Goal: Task Accomplishment & Management: Manage account settings

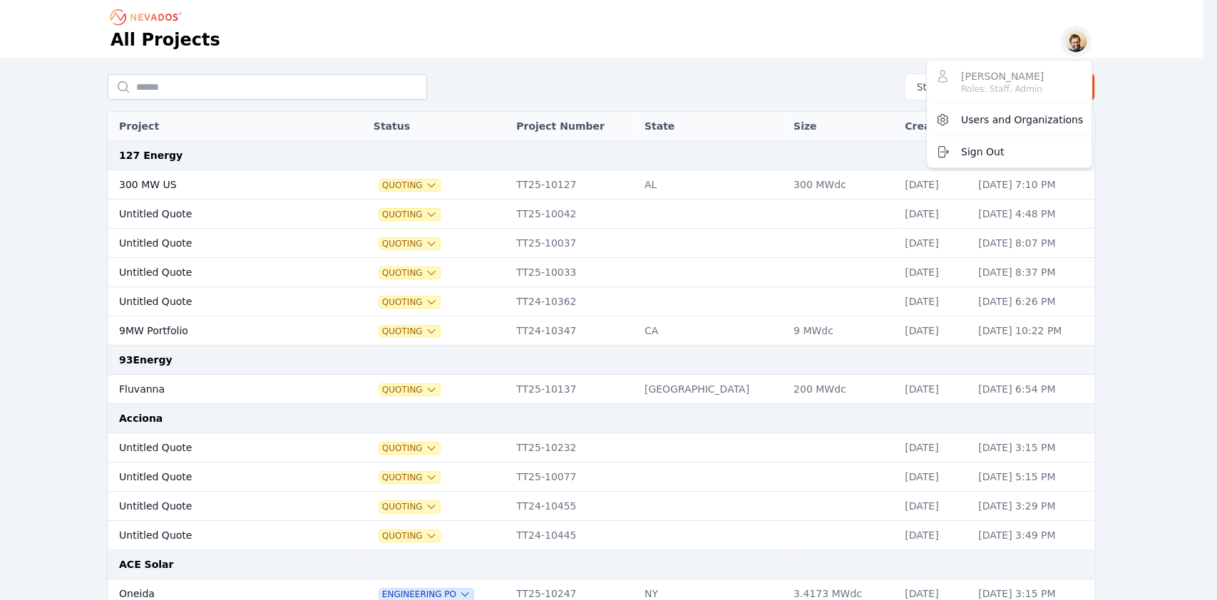
click at [1081, 46] on button "button" at bounding box center [1075, 41] width 31 height 31
drag, startPoint x: 983, startPoint y: 143, endPoint x: 989, endPoint y: 117, distance: 27.0
click at [989, 117] on div "[PERSON_NAME] Roles: Staff, Admin Users and Organizations Sign Out" at bounding box center [1009, 114] width 165 height 107
click at [989, 117] on span "Users and Organizations" at bounding box center [1022, 120] width 122 height 14
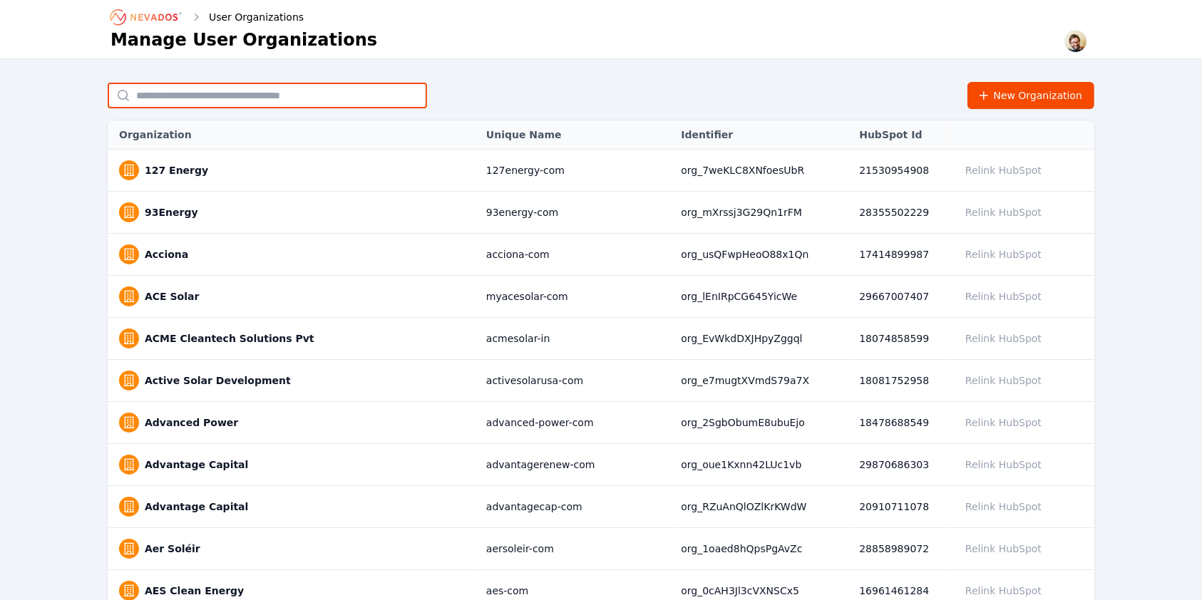
click at [373, 103] on input "text" at bounding box center [267, 96] width 319 height 26
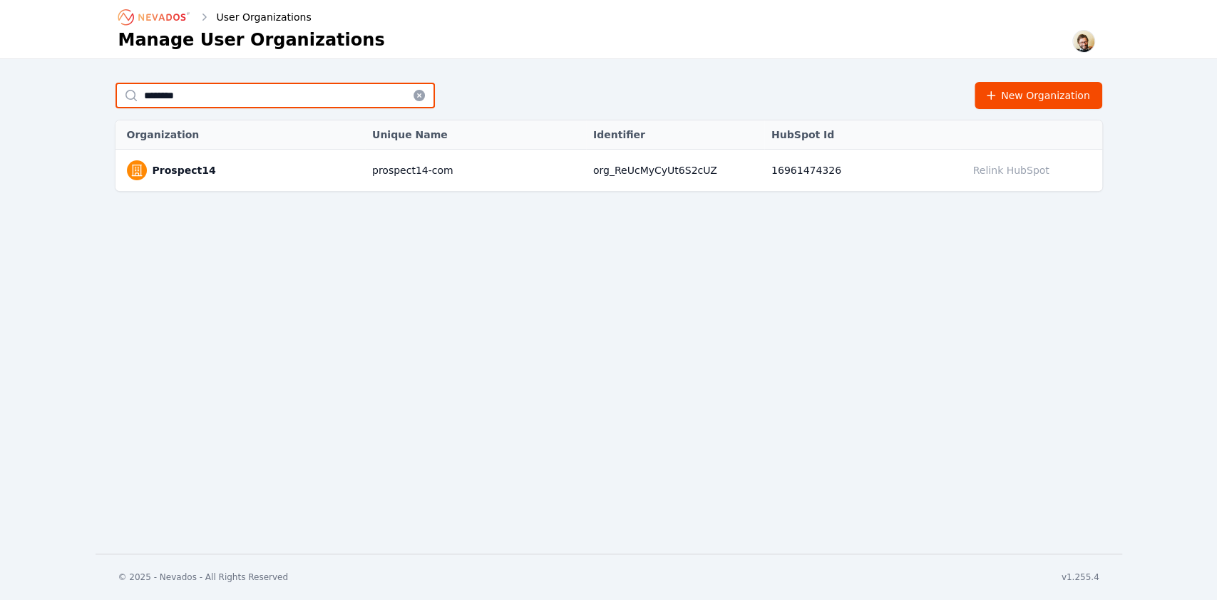
type input "********"
click at [165, 180] on td "Prospect14" at bounding box center [239, 171] width 249 height 42
click at [177, 170] on link "Prospect14" at bounding box center [184, 170] width 63 height 14
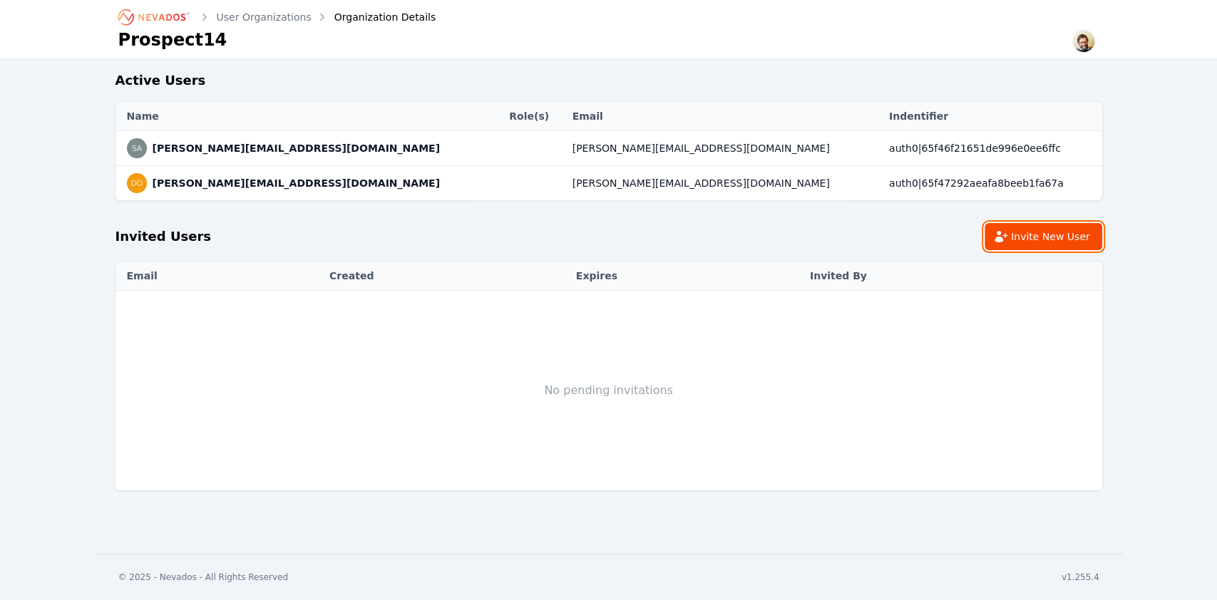
click at [1071, 227] on button "Invite New User" at bounding box center [1043, 236] width 118 height 27
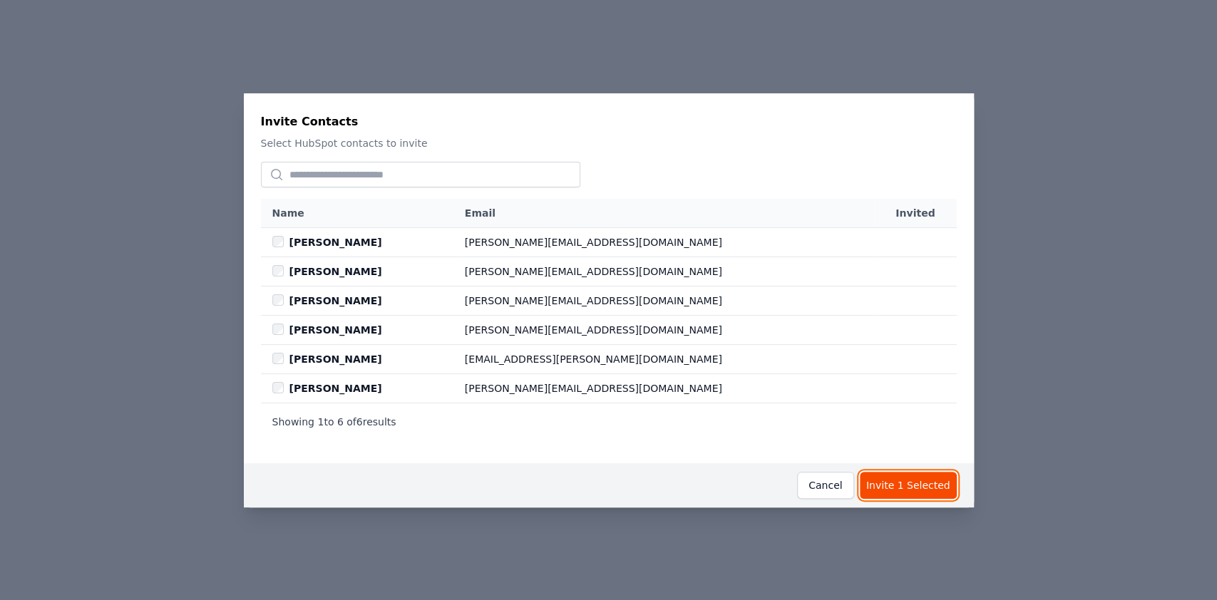
click at [920, 485] on button "Invite 1 Selected" at bounding box center [908, 485] width 97 height 27
